Goal: Book appointment/travel/reservation

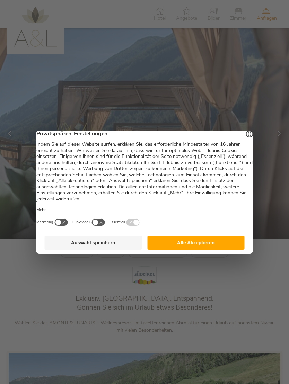
click at [73, 246] on button "Auswahl speichern" at bounding box center [93, 243] width 97 height 14
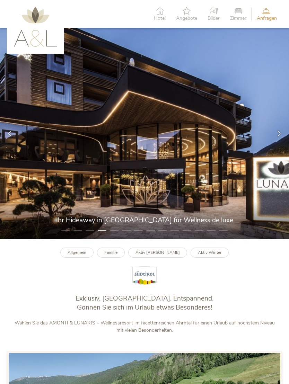
click at [159, 11] on icon at bounding box center [160, 11] width 12 height 8
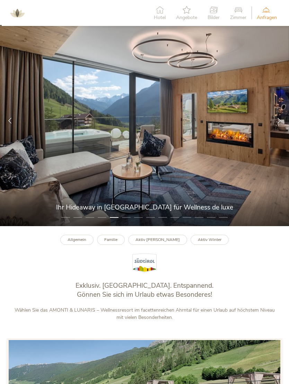
scroll to position [11, 0]
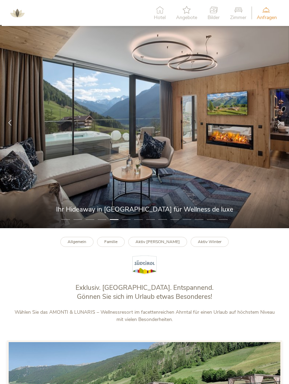
click at [238, 15] on span "Zimmer" at bounding box center [238, 17] width 16 height 5
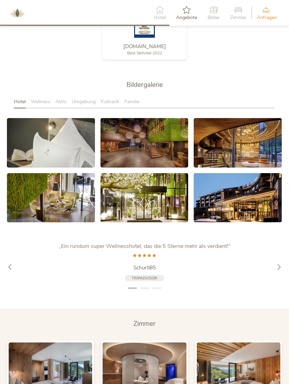
scroll to position [1054, 0]
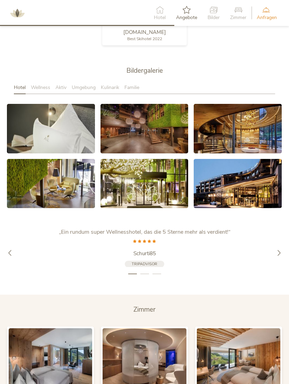
click at [280, 253] on icon at bounding box center [279, 253] width 6 height 6
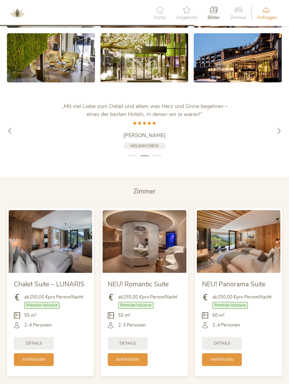
scroll to position [1180, 0]
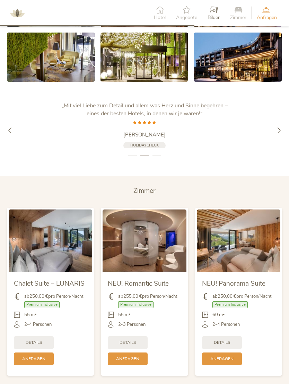
click at [137, 342] on div "Details" at bounding box center [128, 342] width 40 height 13
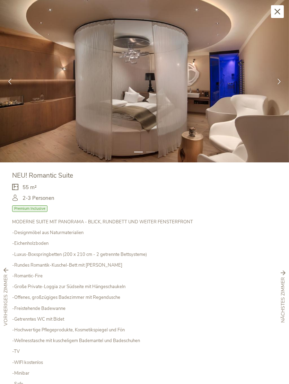
click at [279, 76] on div at bounding box center [279, 81] width 20 height 20
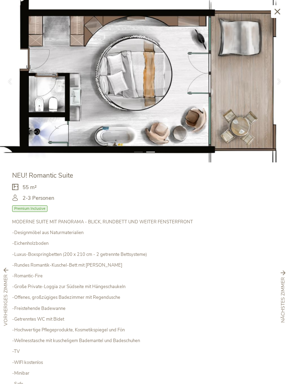
click at [277, 9] on icon at bounding box center [277, 12] width 6 height 6
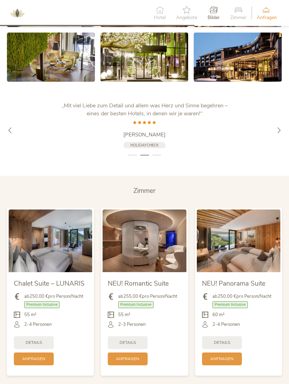
click at [226, 345] on span "Details" at bounding box center [222, 342] width 16 height 6
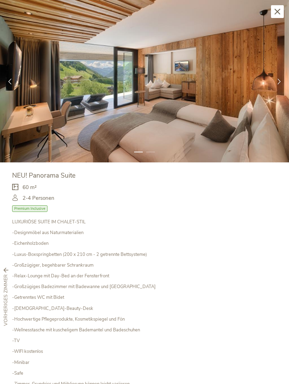
click at [279, 81] on icon at bounding box center [279, 81] width 6 height 6
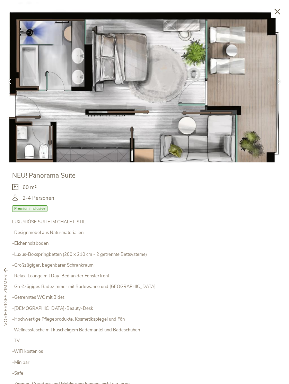
click at [280, 11] on icon at bounding box center [277, 12] width 6 height 6
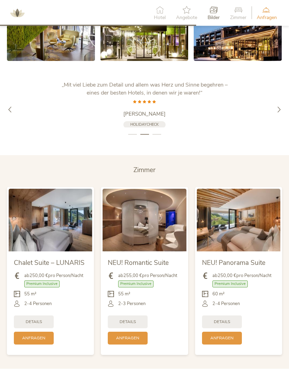
scroll to position [1201, 0]
click at [281, 111] on icon at bounding box center [279, 110] width 6 height 6
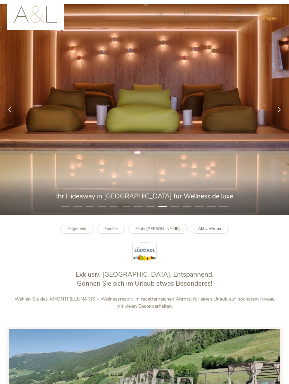
scroll to position [0, 0]
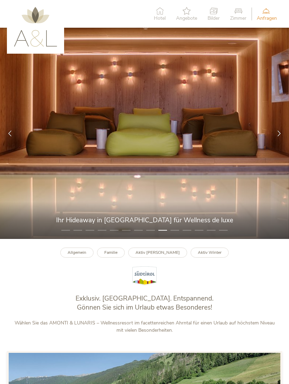
click at [215, 7] on icon at bounding box center [213, 11] width 12 height 8
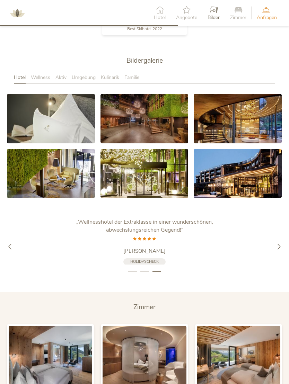
scroll to position [1088, 0]
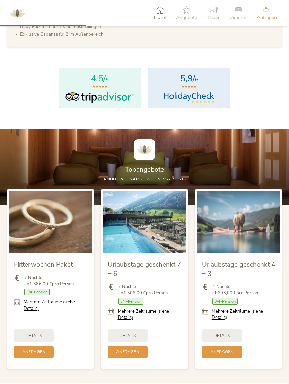
click at [242, 10] on icon at bounding box center [238, 10] width 16 height 8
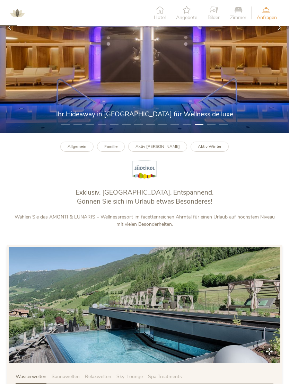
scroll to position [98, 0]
